Goal: Task Accomplishment & Management: Manage account settings

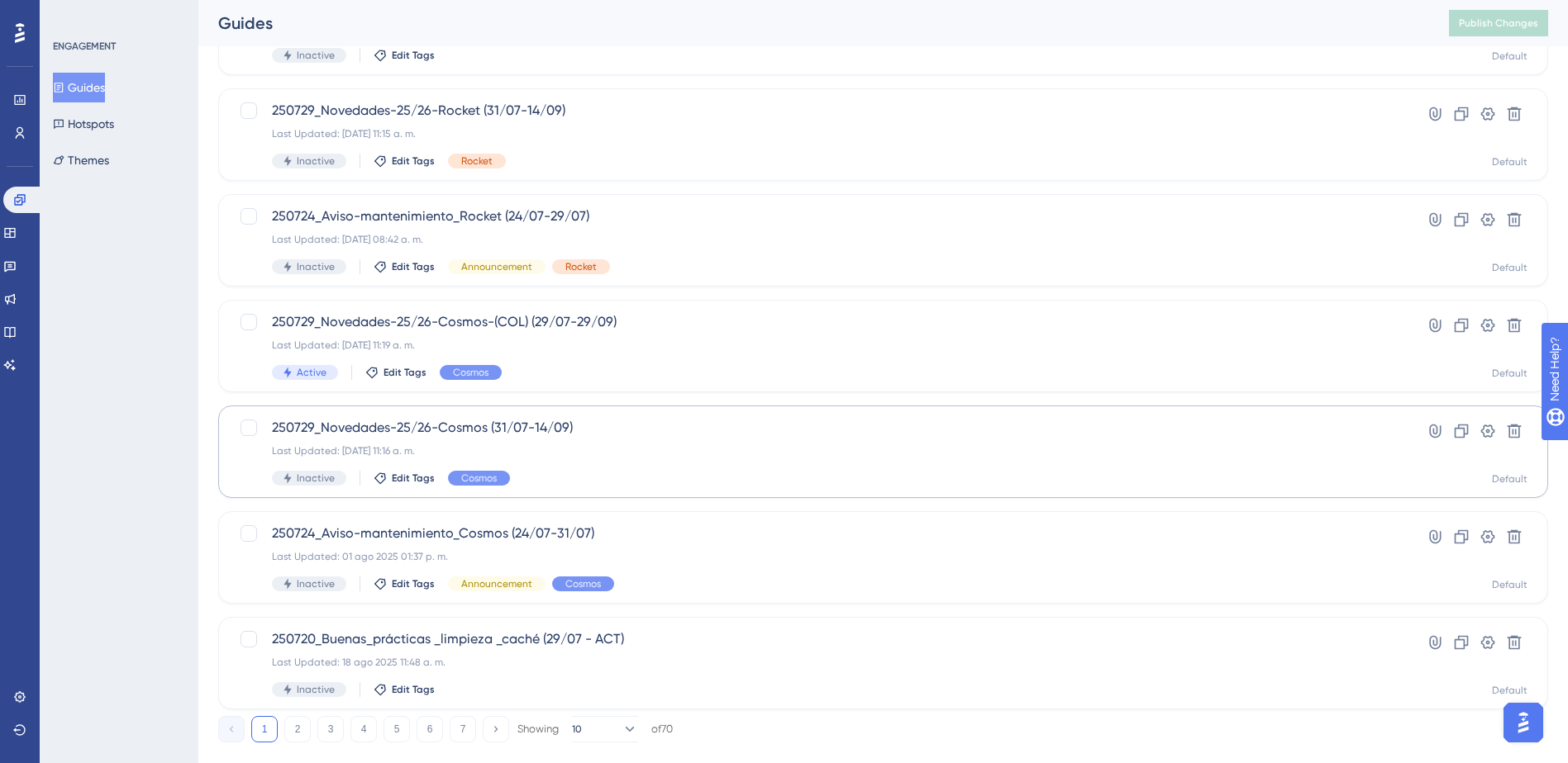
scroll to position [519, 0]
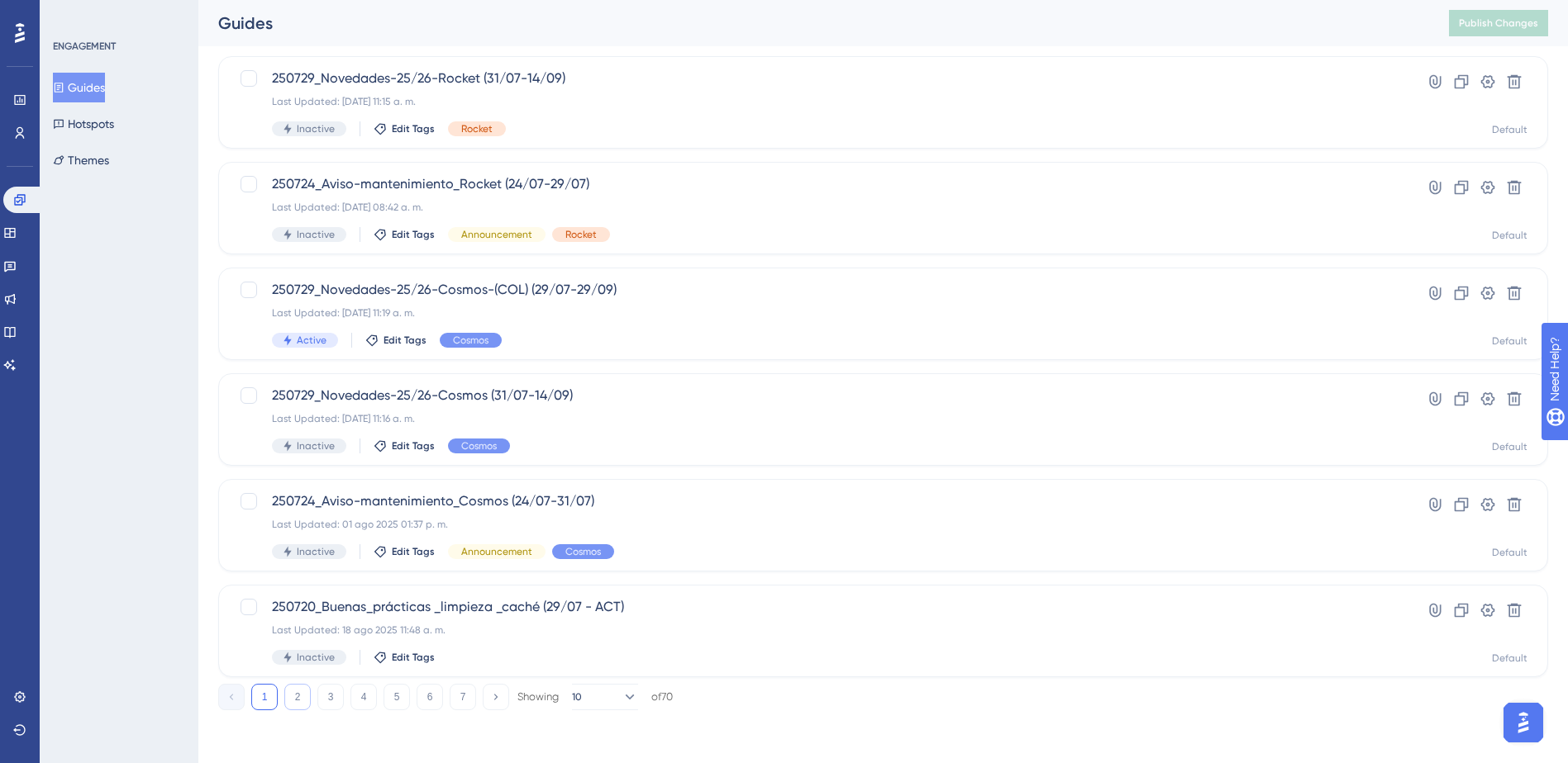
click at [296, 694] on button "2" at bounding box center [297, 697] width 26 height 26
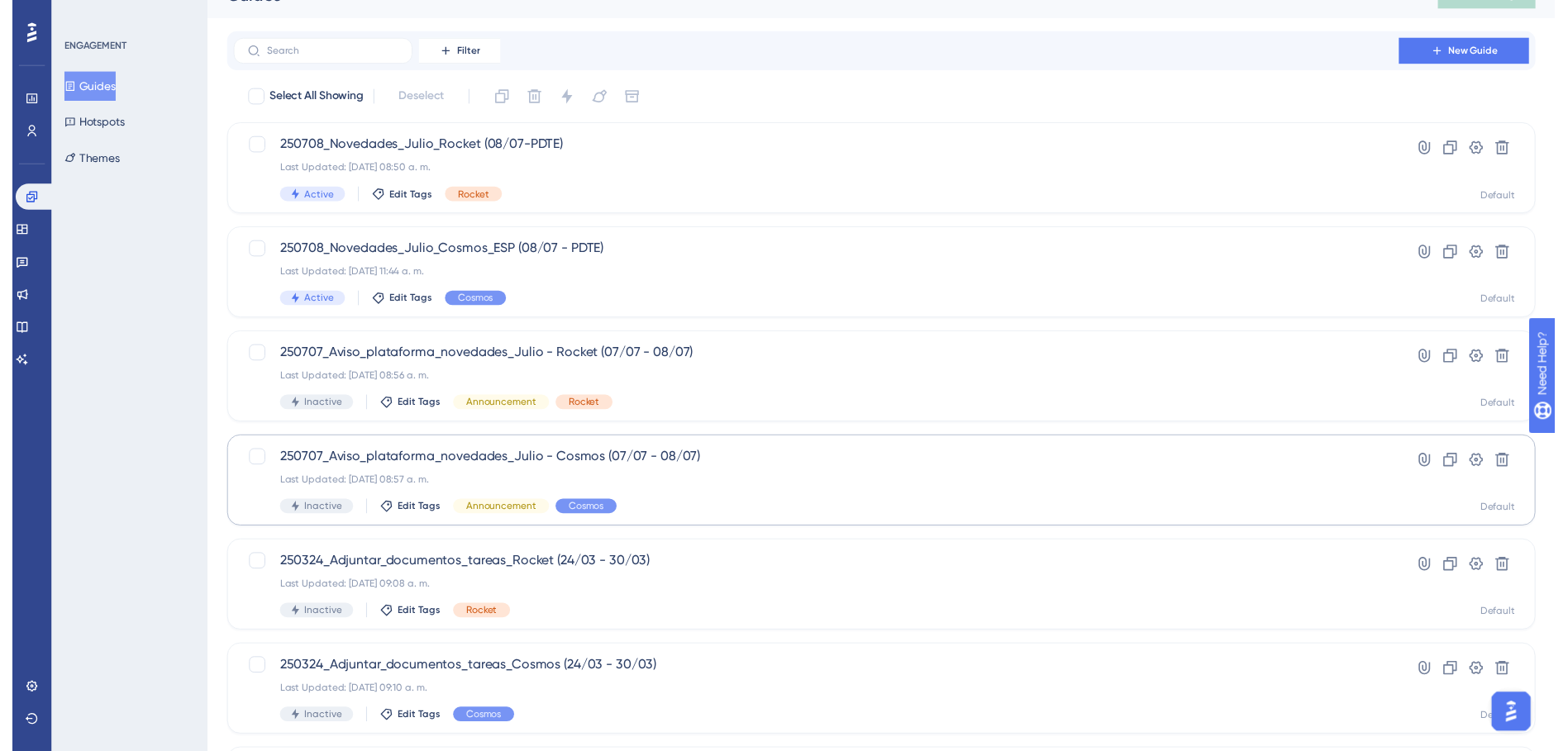
scroll to position [0, 0]
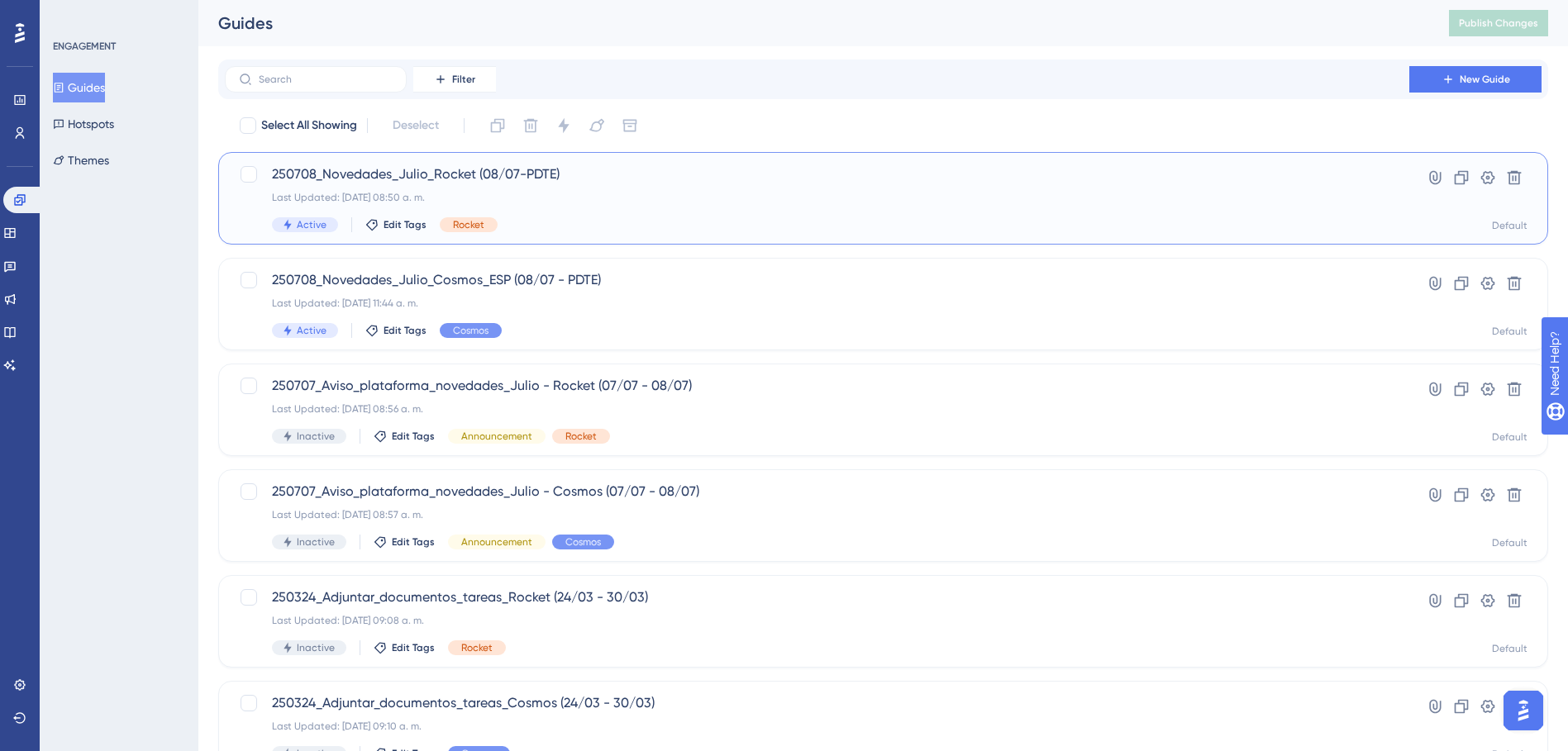
click at [631, 208] on div "250708_Novedades_Julio_Rocket (08/07-PDTE) Last Updated: [DATE] 08:50 a. m. Act…" at bounding box center [816, 198] width 1090 height 68
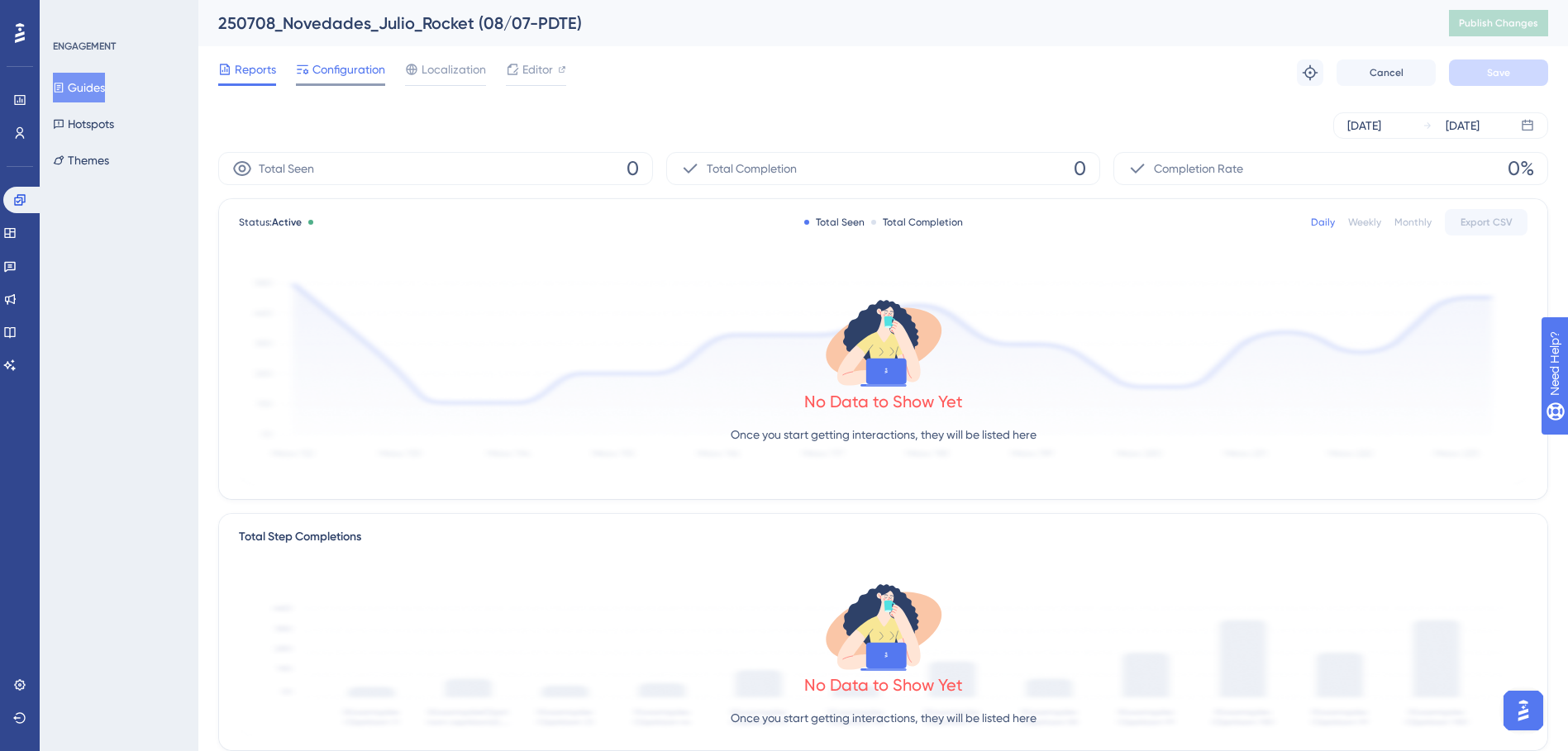
click at [352, 71] on span "Configuration" at bounding box center [348, 69] width 73 height 20
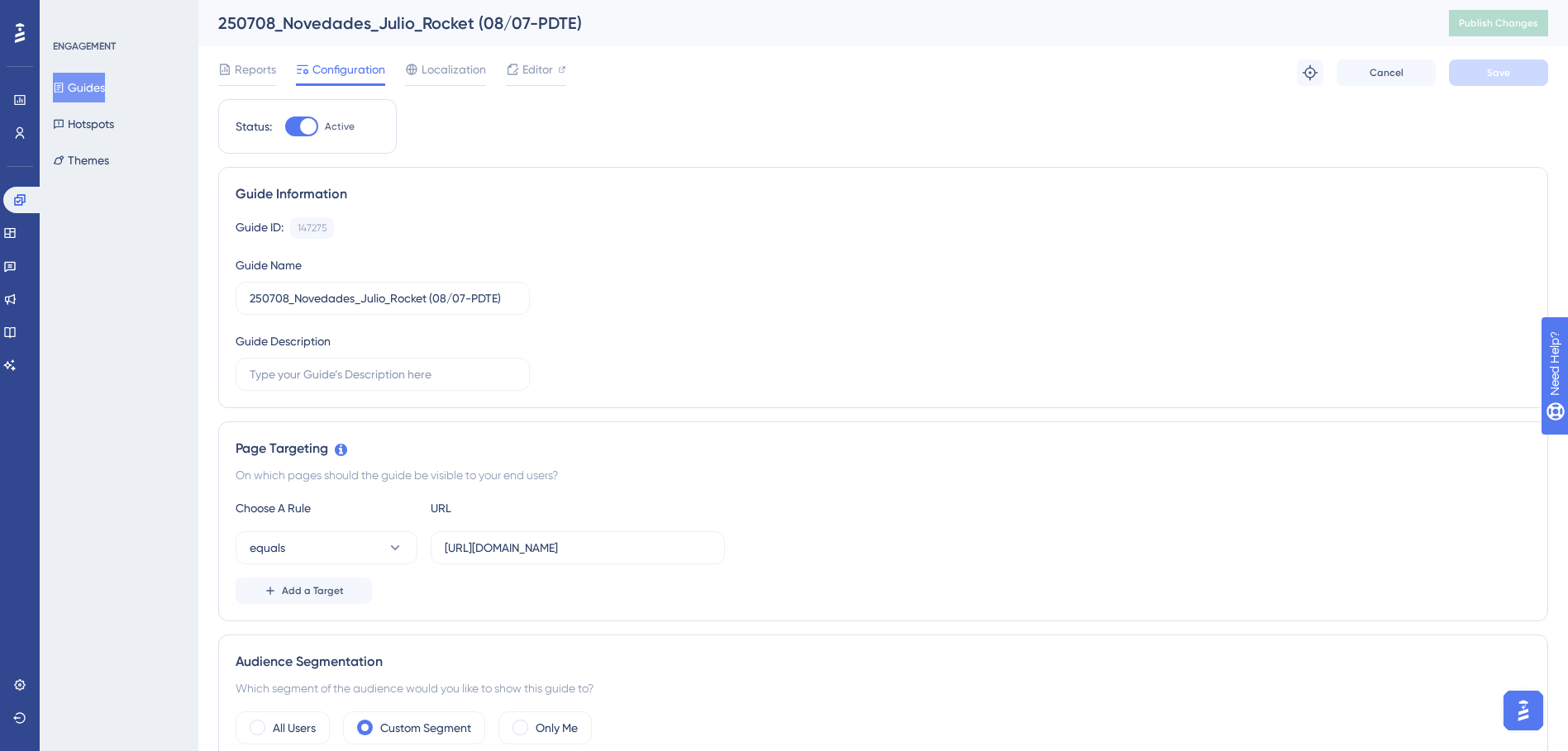
click at [301, 126] on div at bounding box center [309, 126] width 17 height 17
click at [285, 126] on input "Active" at bounding box center [284, 126] width 1 height 1
checkbox input "false"
click at [1502, 70] on span "Save" at bounding box center [1498, 73] width 24 height 13
click at [1498, 15] on button "Publish Changes" at bounding box center [1497, 24] width 99 height 26
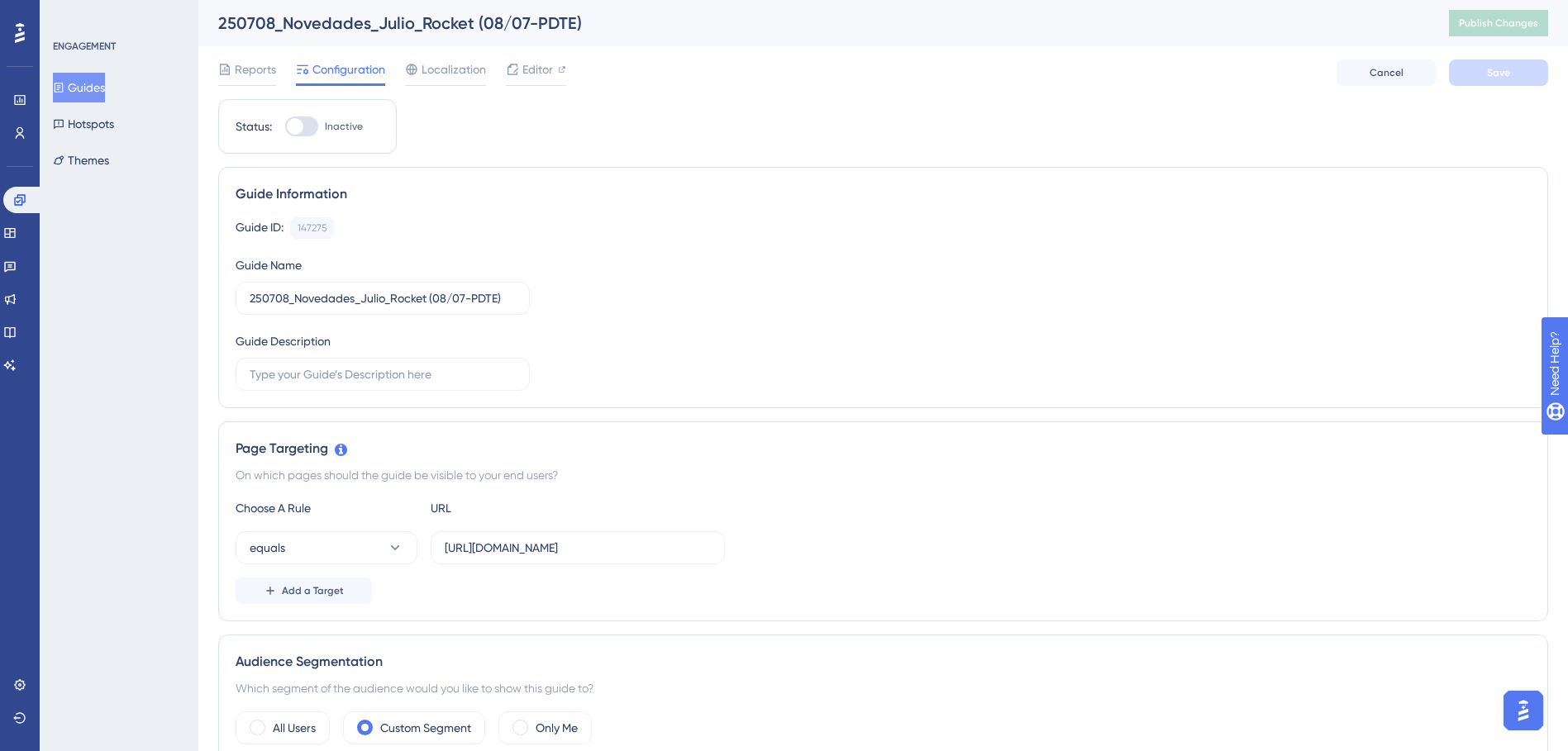
click at [64, 90] on icon at bounding box center [58, 88] width 11 height 11
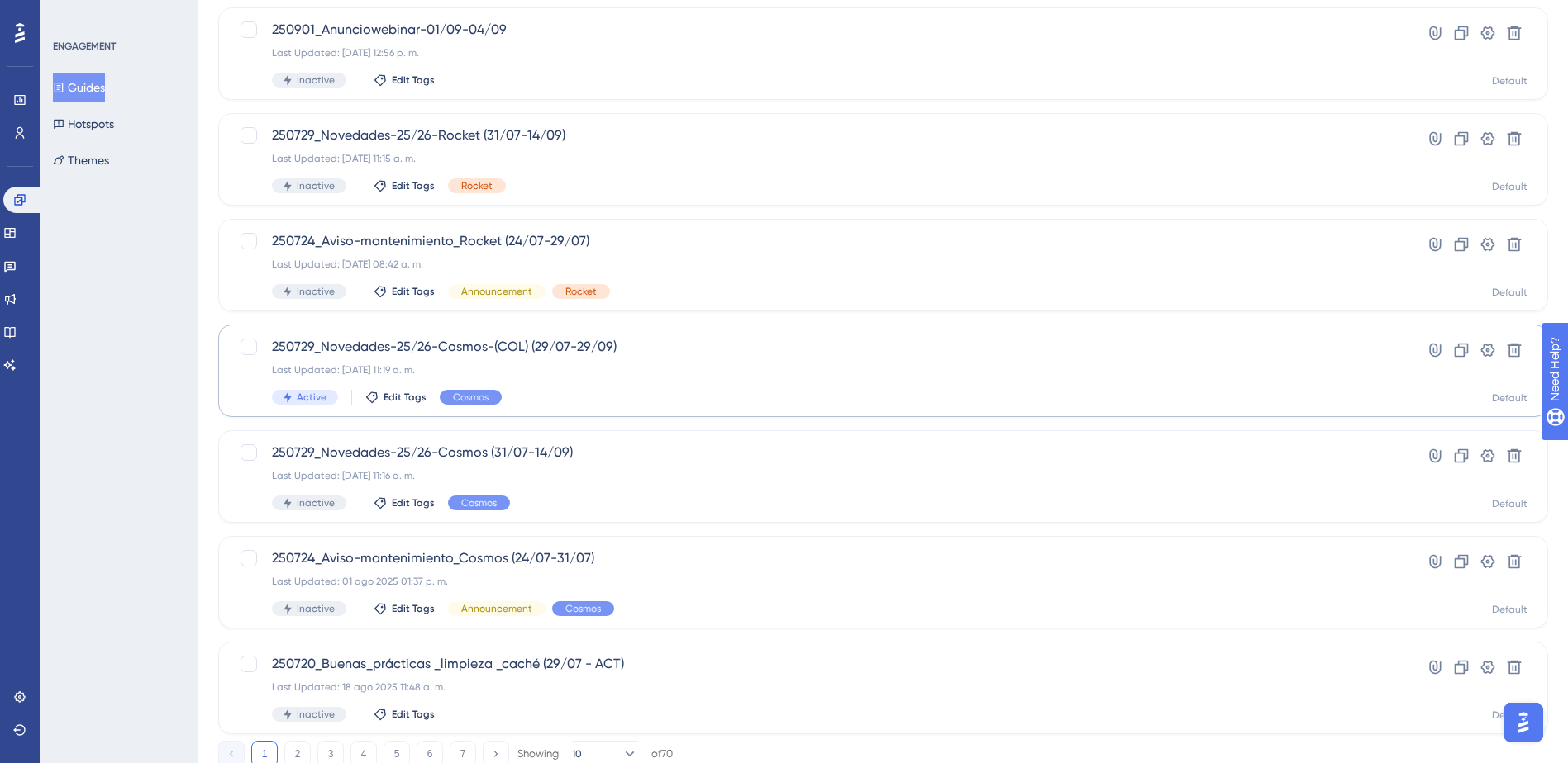
scroll to position [519, 0]
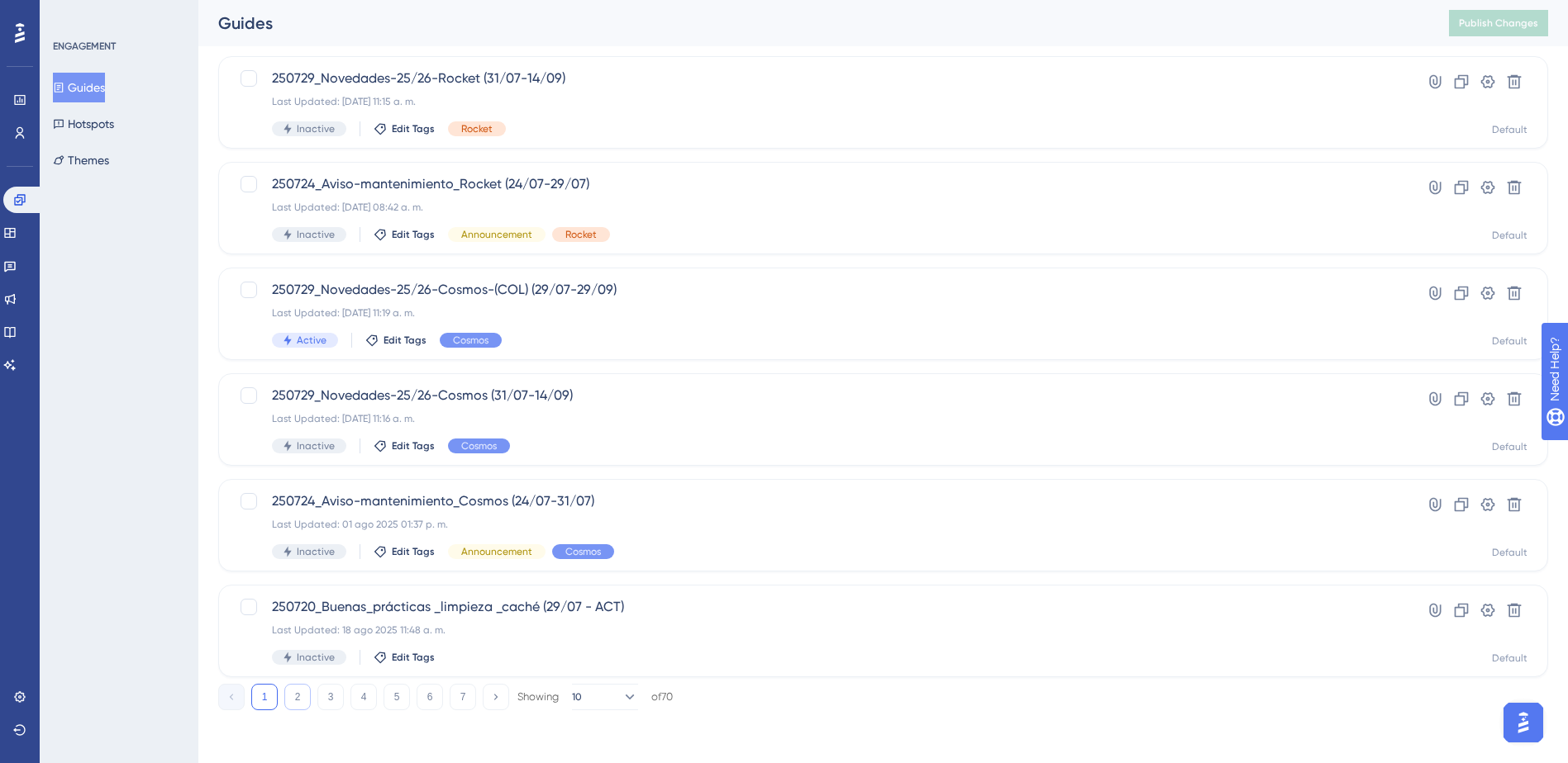
click at [286, 705] on button "2" at bounding box center [297, 697] width 26 height 26
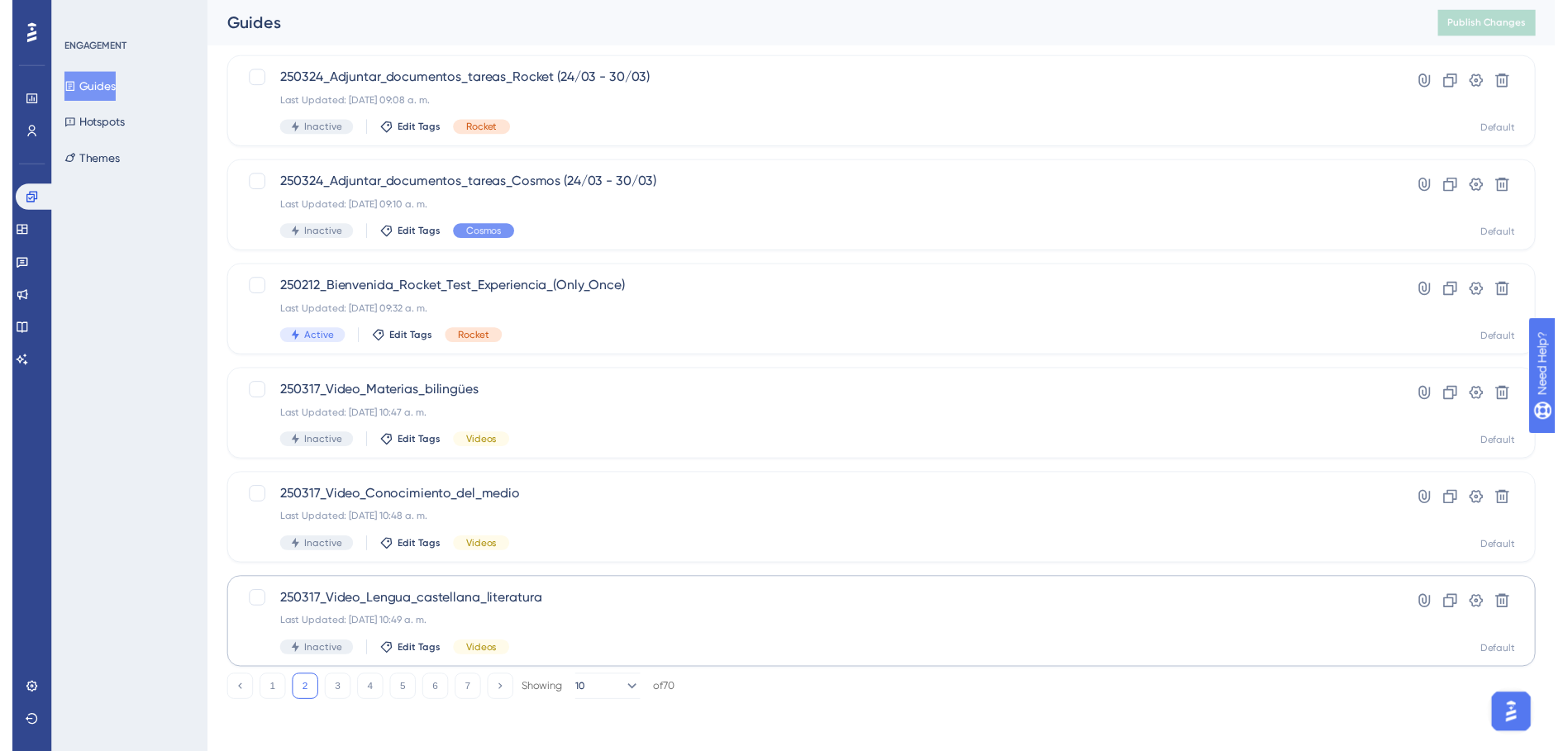
scroll to position [0, 0]
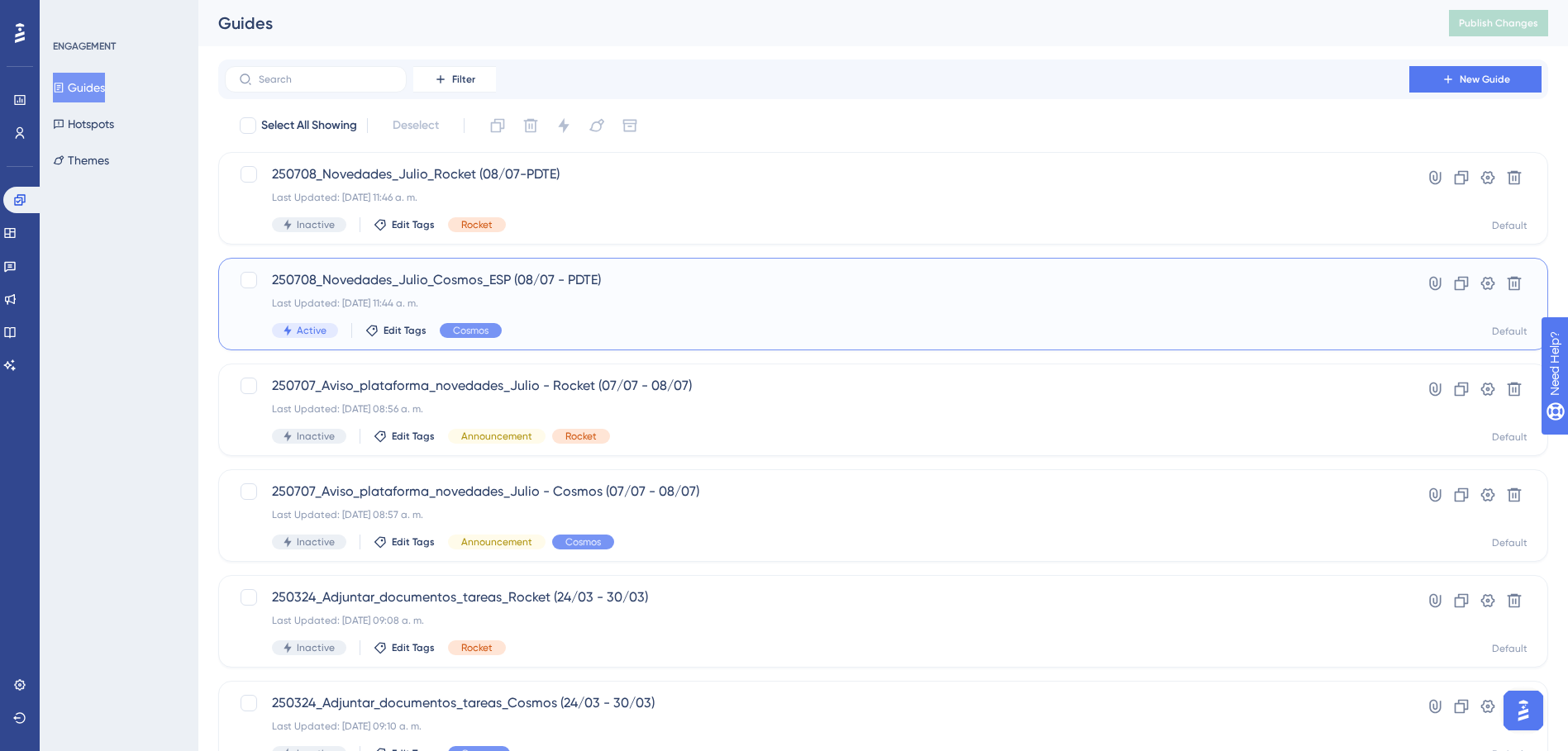
click at [552, 297] on div "Last Updated: [DATE] 11:44 a. m." at bounding box center [816, 303] width 1090 height 13
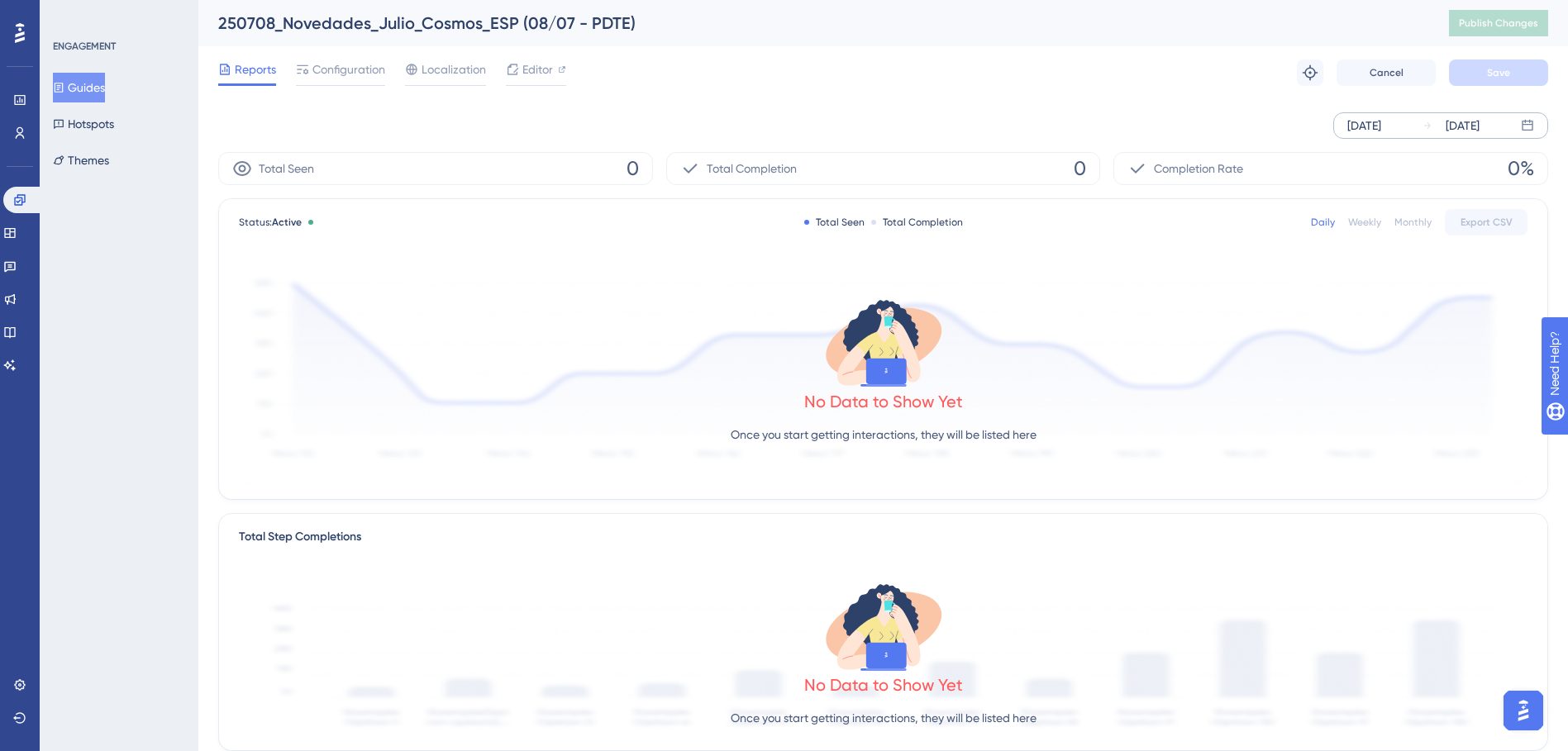
click at [1379, 130] on div "[DATE]" at bounding box center [1364, 125] width 34 height 20
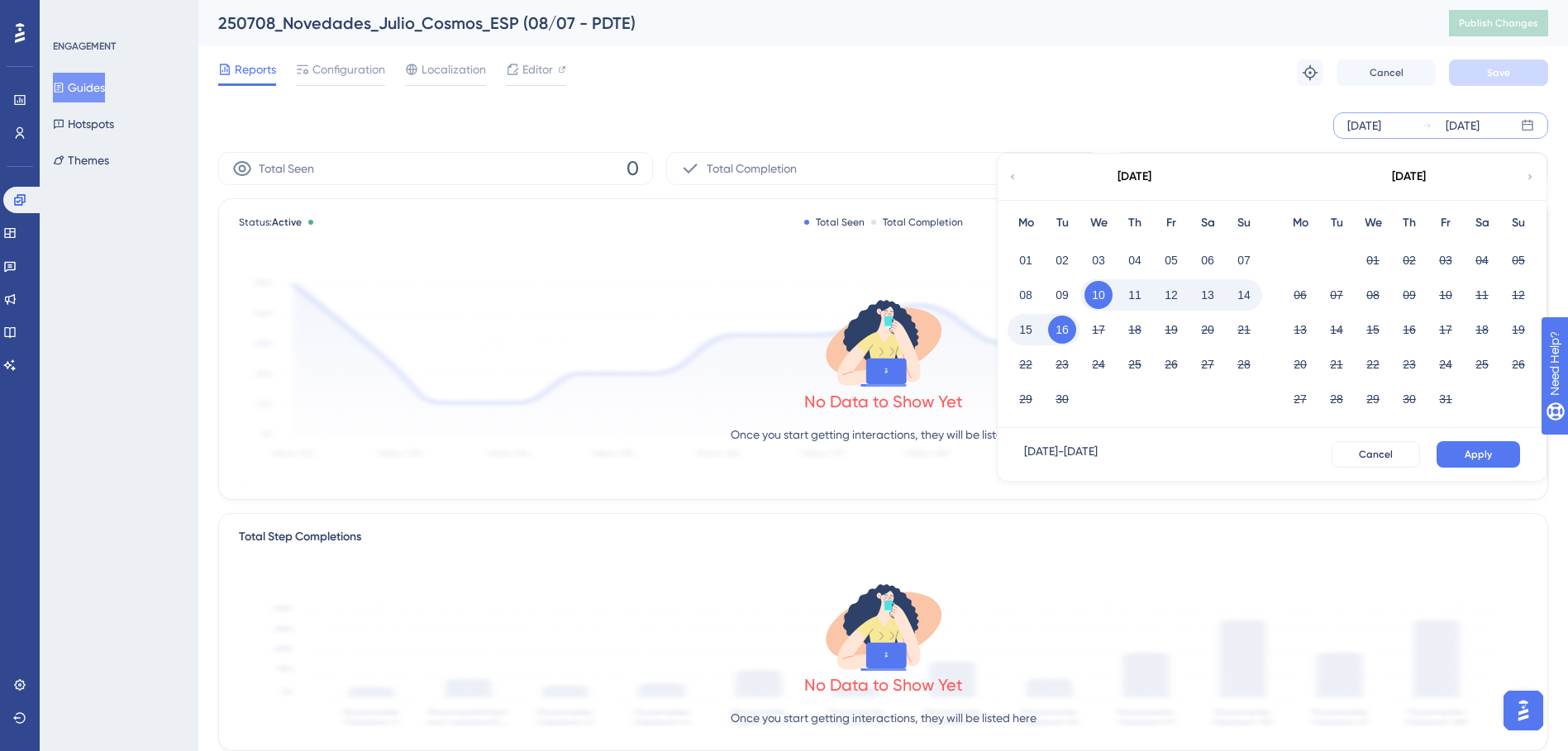
click at [1023, 182] on div "[DATE]" at bounding box center [1133, 176] width 273 height 46
click at [1010, 175] on icon at bounding box center [1012, 177] width 10 height 15
click at [1051, 267] on button "01" at bounding box center [1062, 260] width 28 height 28
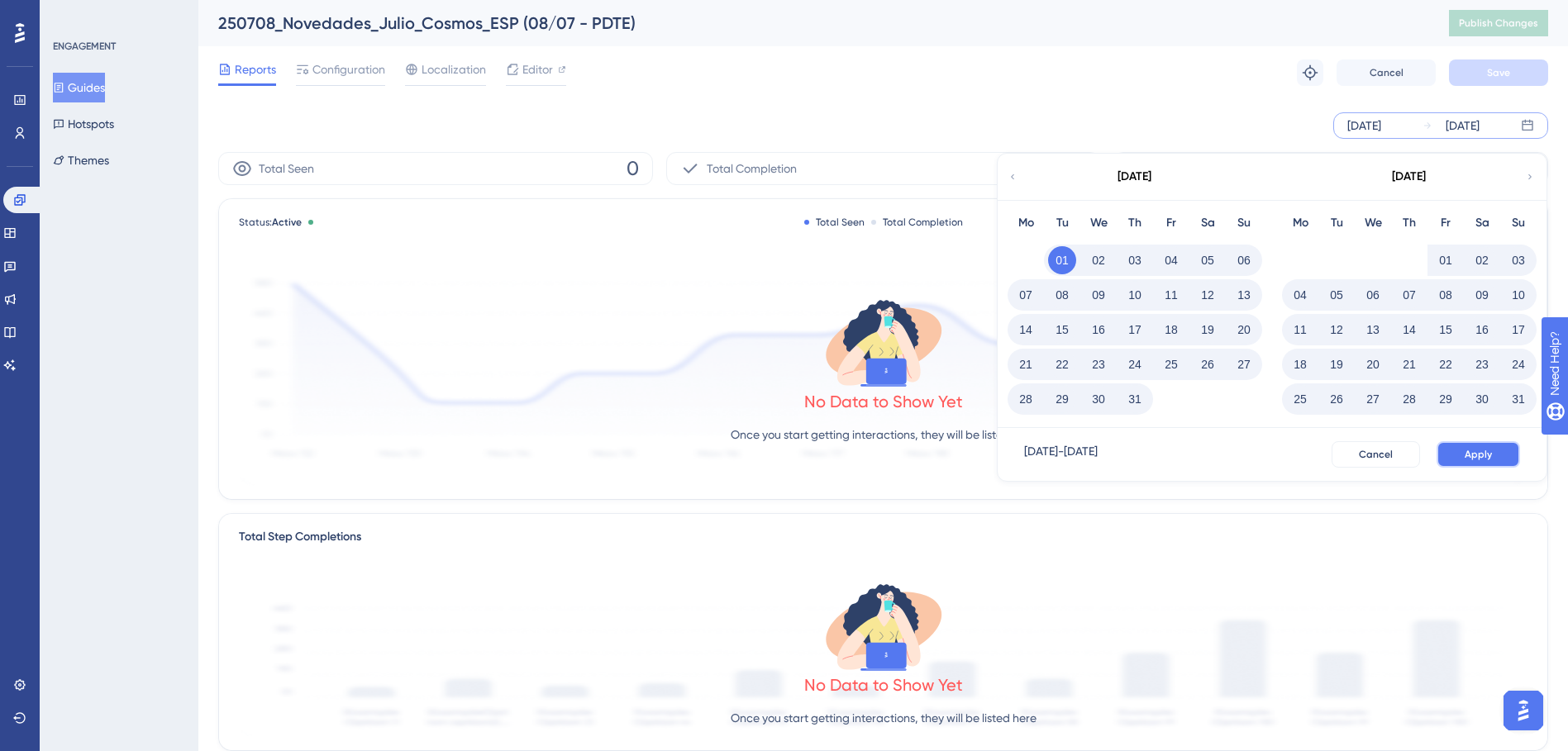
click at [1463, 455] on button "Apply" at bounding box center [1477, 455] width 83 height 26
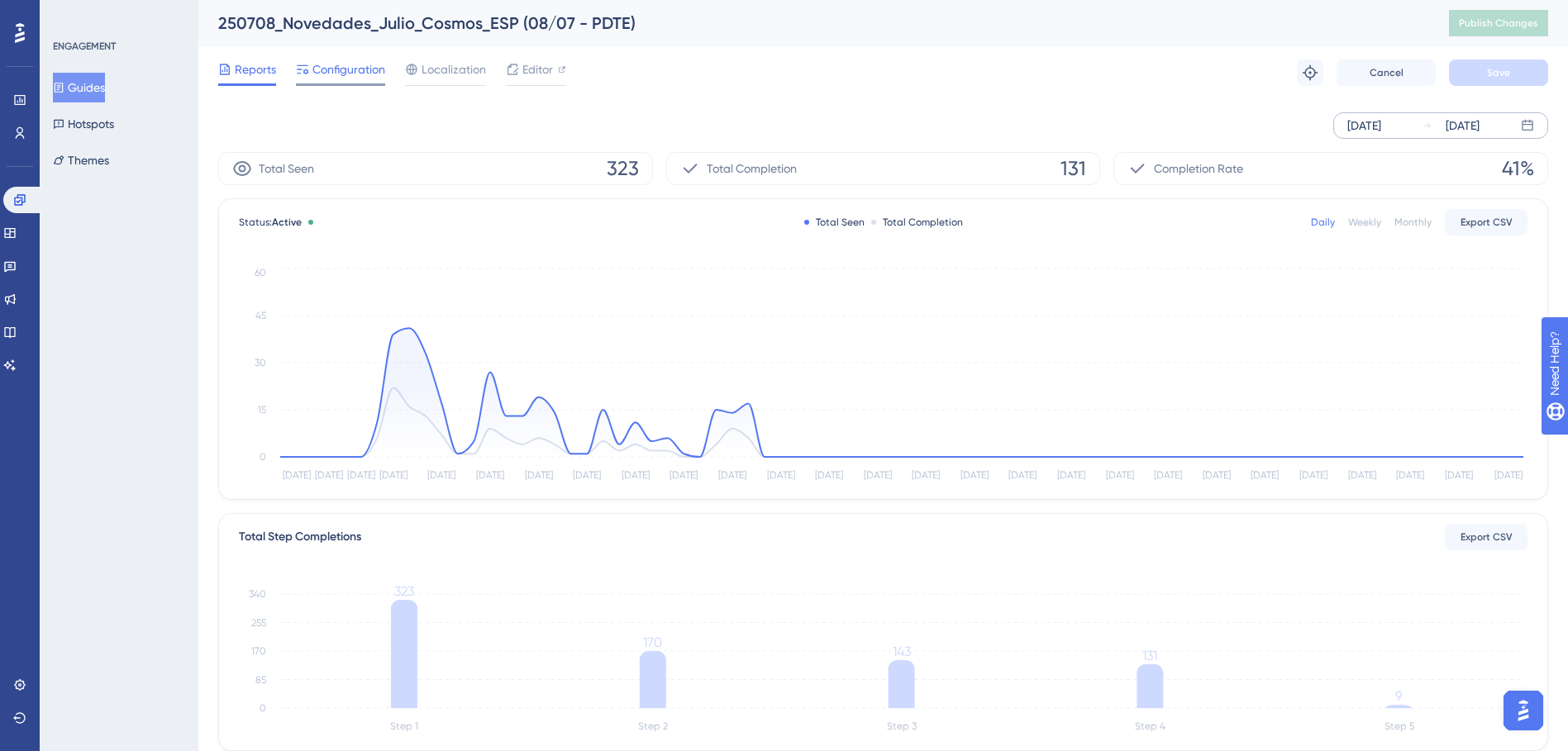
click at [352, 65] on span "Configuration" at bounding box center [348, 69] width 73 height 20
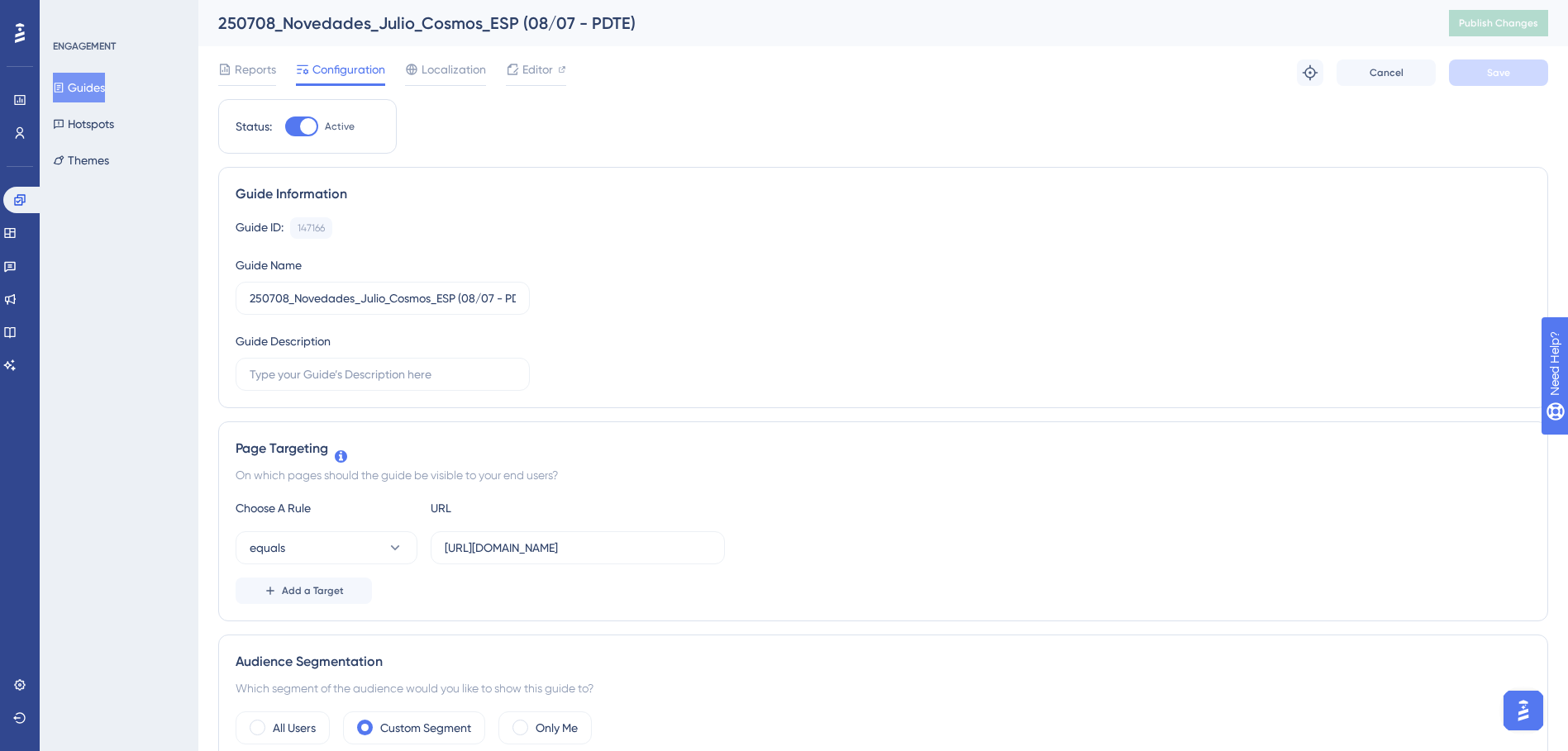
click at [294, 131] on div at bounding box center [301, 126] width 33 height 20
click at [285, 127] on input "Active" at bounding box center [284, 126] width 1 height 1
checkbox input "false"
click at [1497, 73] on span "Save" at bounding box center [1498, 73] width 24 height 13
click at [1486, 34] on button "Publish Changes" at bounding box center [1497, 24] width 99 height 26
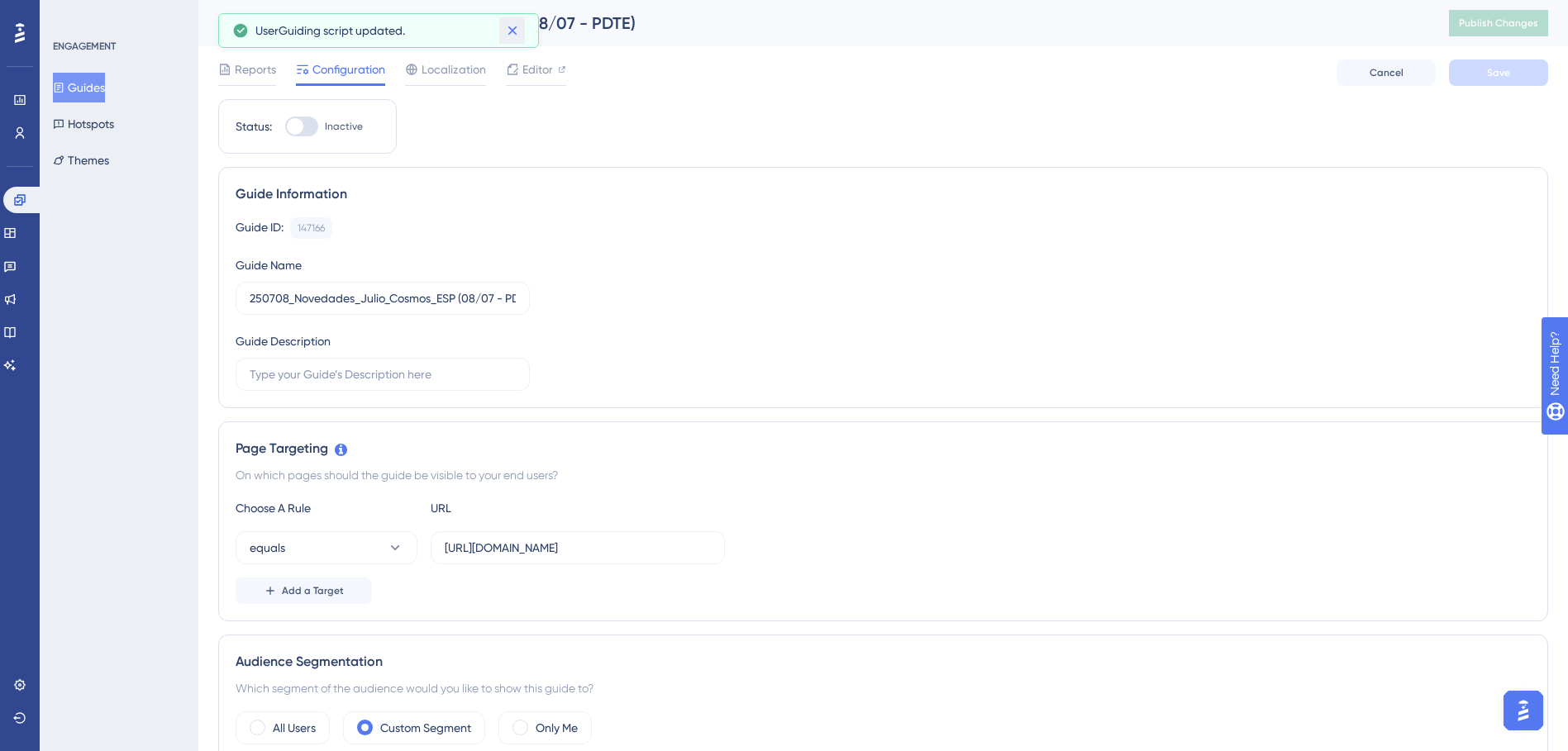
click at [520, 38] on icon at bounding box center [512, 31] width 17 height 17
